Goal: Task Accomplishment & Management: Manage account settings

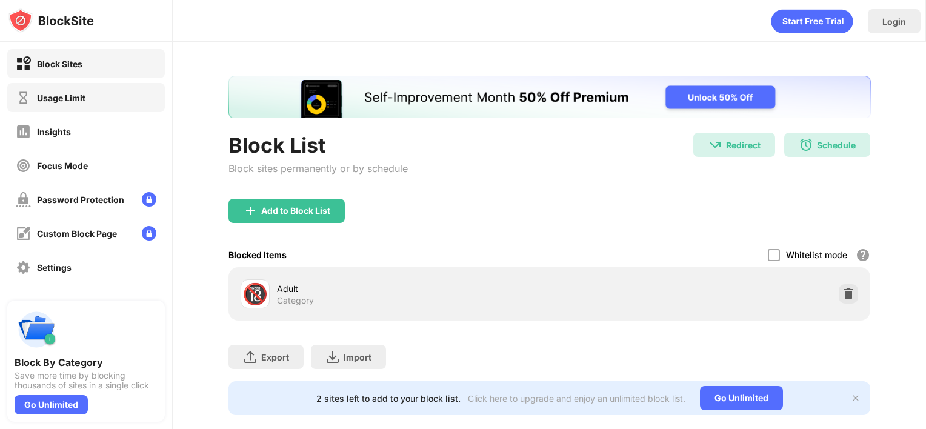
click at [78, 99] on div "Usage Limit" at bounding box center [61, 98] width 48 height 10
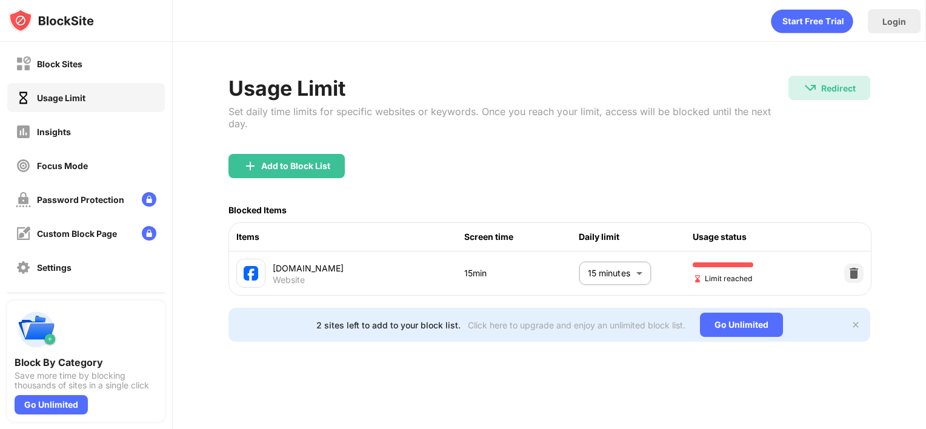
click at [609, 265] on body "Block Sites Usage Limit Insights Focus Mode Password Protection Custom Block Pa…" at bounding box center [463, 214] width 926 height 429
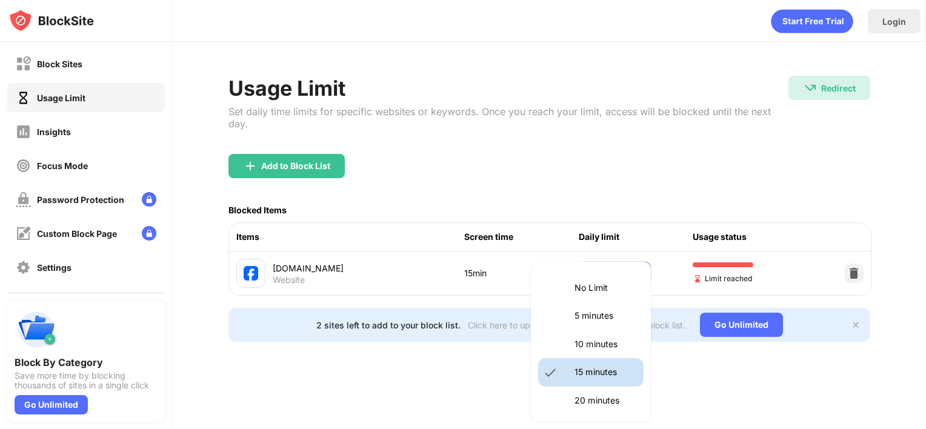
click at [582, 404] on p "20 minutes" at bounding box center [606, 400] width 62 height 13
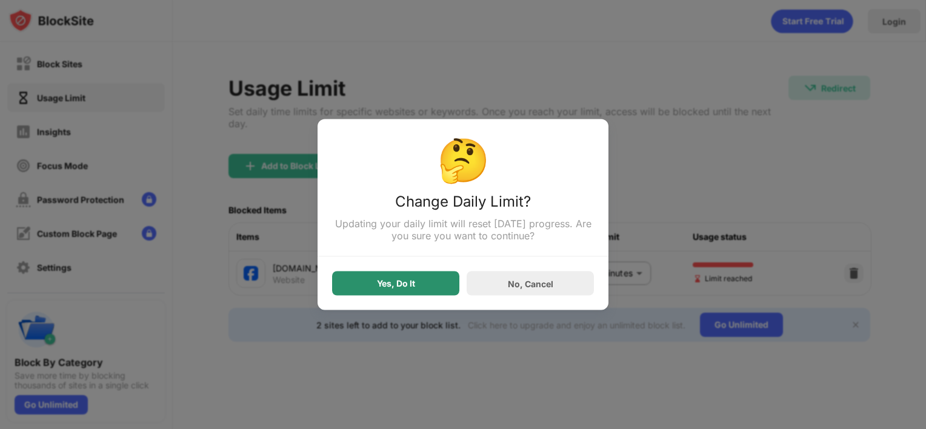
click at [418, 281] on div "Yes, Do It" at bounding box center [395, 284] width 127 height 24
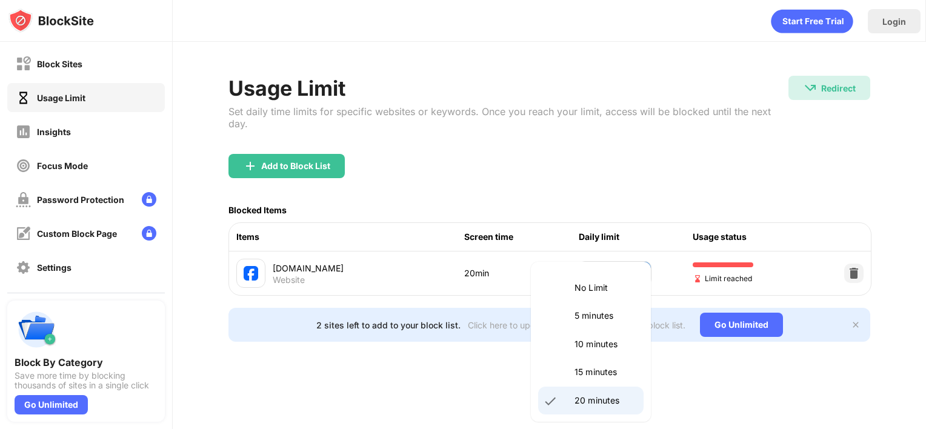
click at [631, 262] on body "Block Sites Usage Limit Insights Focus Mode Password Protection Custom Block Pa…" at bounding box center [463, 214] width 926 height 429
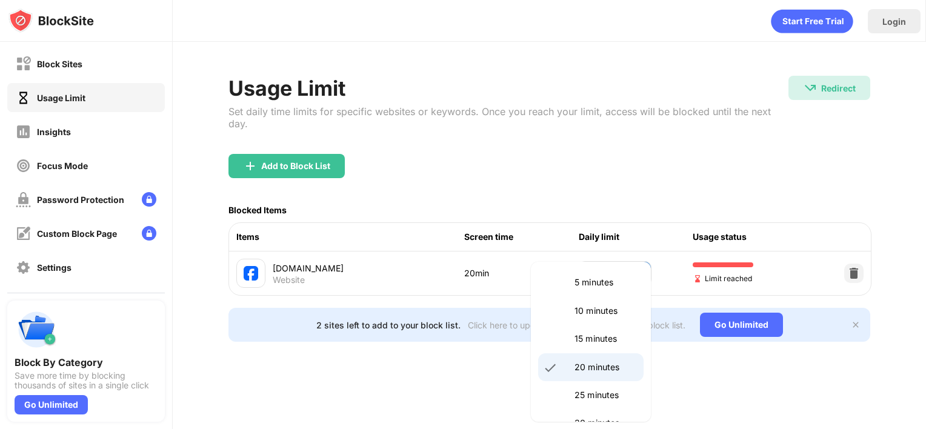
scroll to position [61, 0]
click at [599, 368] on p "25 minutes" at bounding box center [606, 367] width 62 height 13
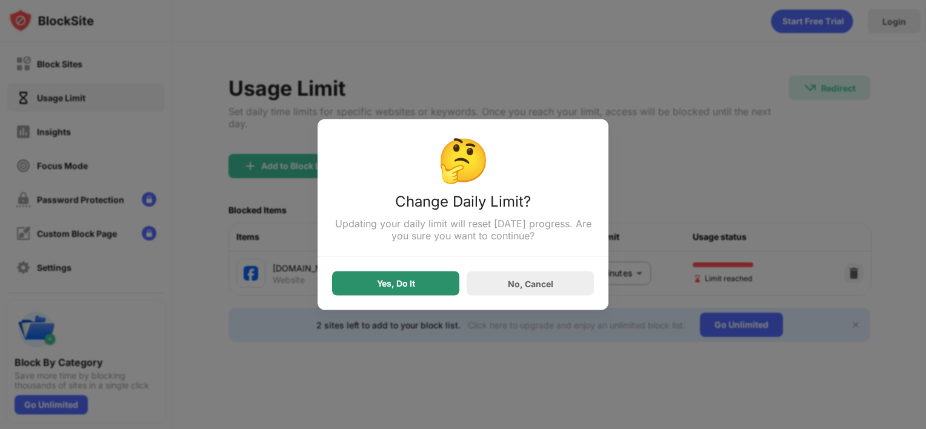
click at [434, 288] on div "Yes, Do It" at bounding box center [395, 284] width 127 height 24
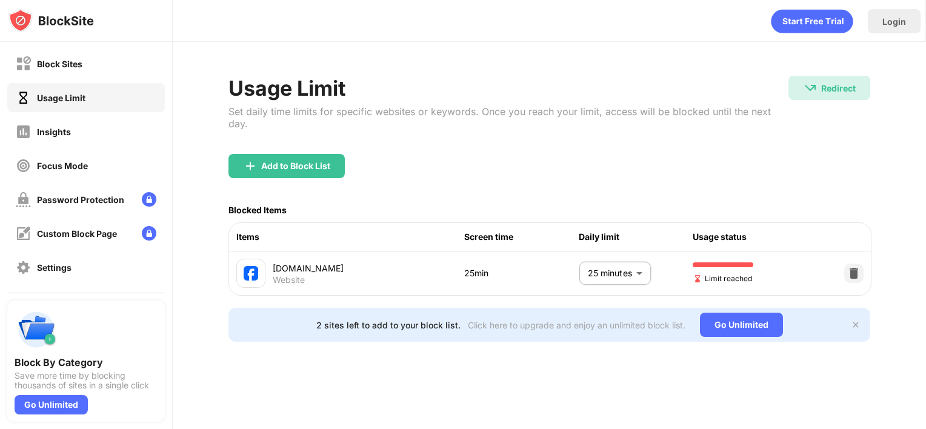
click at [626, 266] on body "Block Sites Usage Limit Insights Focus Mode Password Protection Custom Block Pa…" at bounding box center [463, 214] width 926 height 429
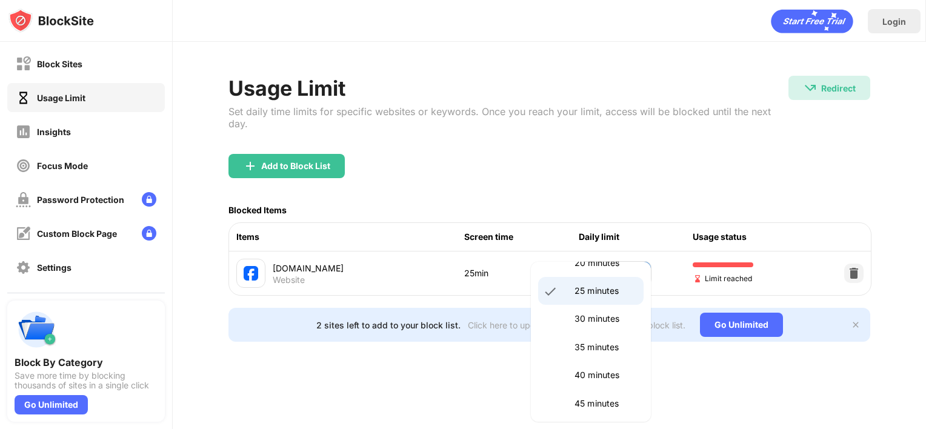
scroll to position [142, 0]
click at [580, 308] on p "30 minutes" at bounding box center [606, 314] width 62 height 13
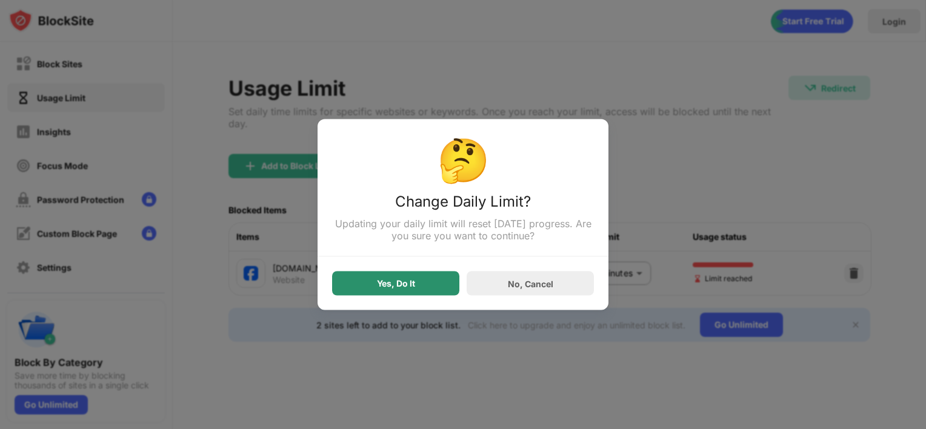
click at [405, 288] on div "Yes, Do It" at bounding box center [396, 284] width 38 height 10
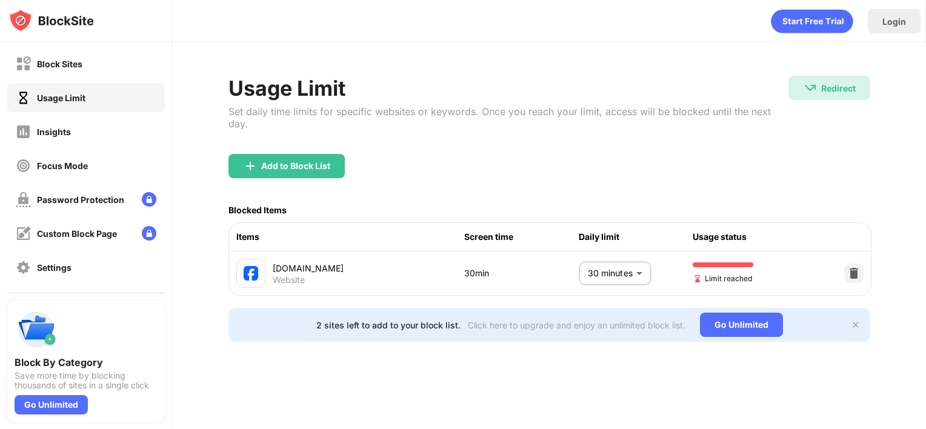
click at [610, 257] on body "Block Sites Usage Limit Insights Focus Mode Password Protection Custom Block Pa…" at bounding box center [463, 214] width 926 height 429
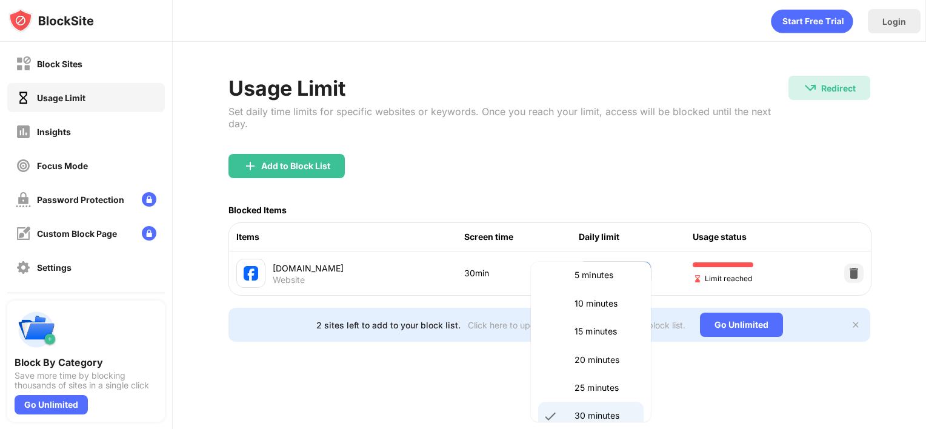
scroll to position [16, 0]
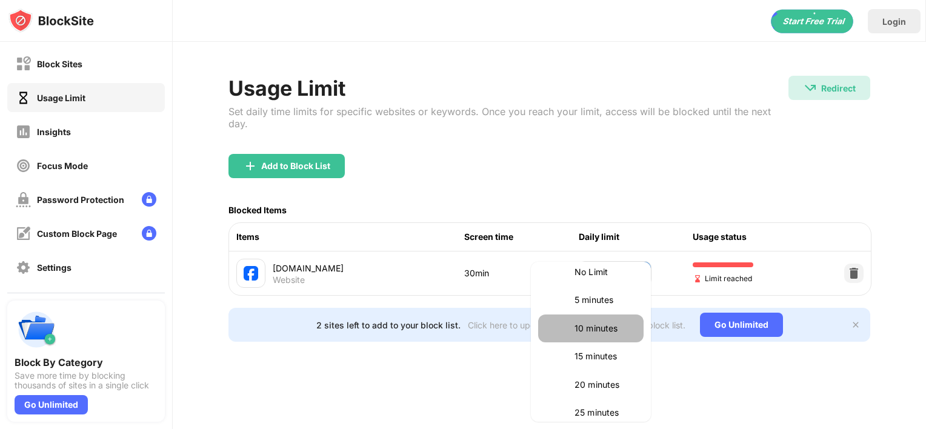
click at [602, 332] on p "10 minutes" at bounding box center [606, 328] width 62 height 13
type input "**"
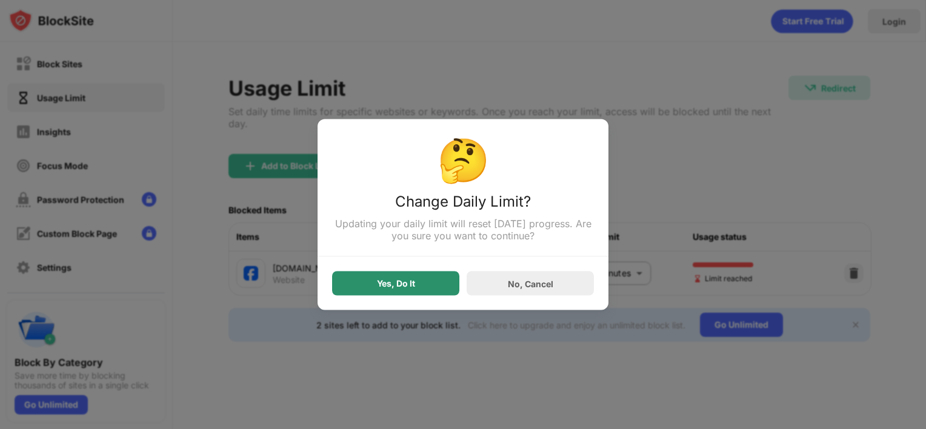
drag, startPoint x: 408, startPoint y: 285, endPoint x: 406, endPoint y: 269, distance: 15.9
click at [409, 286] on div "Yes, Do It" at bounding box center [396, 284] width 38 height 10
